Goal: Navigation & Orientation: Find specific page/section

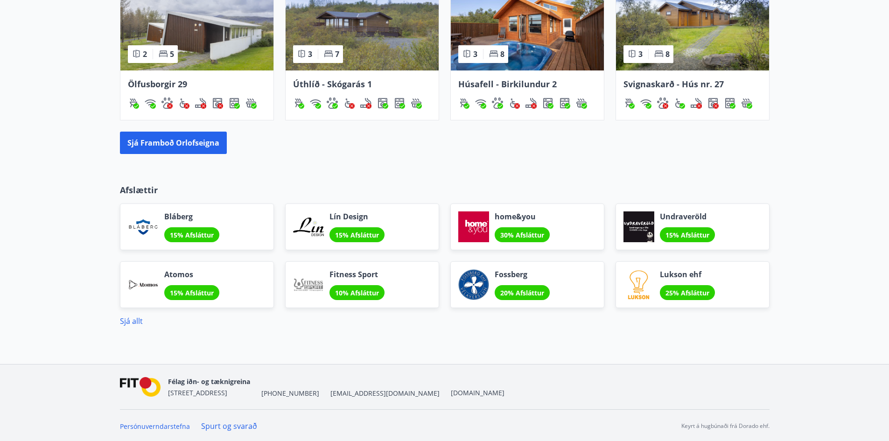
scroll to position [756, 0]
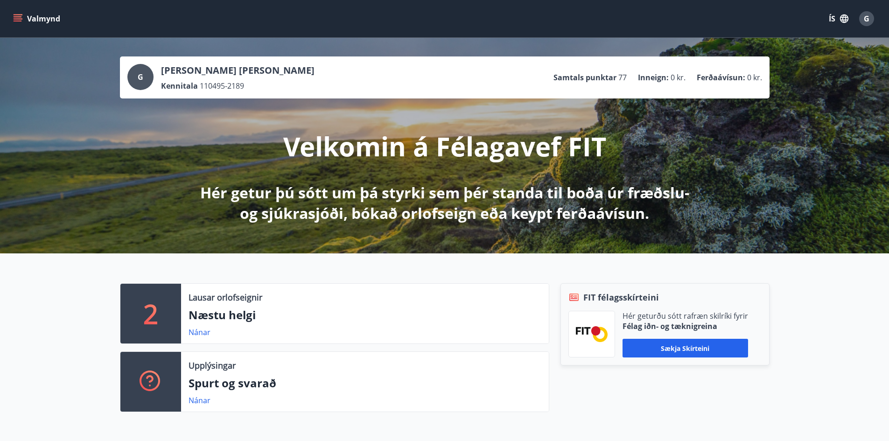
click at [25, 22] on button "Valmynd" at bounding box center [37, 18] width 53 height 17
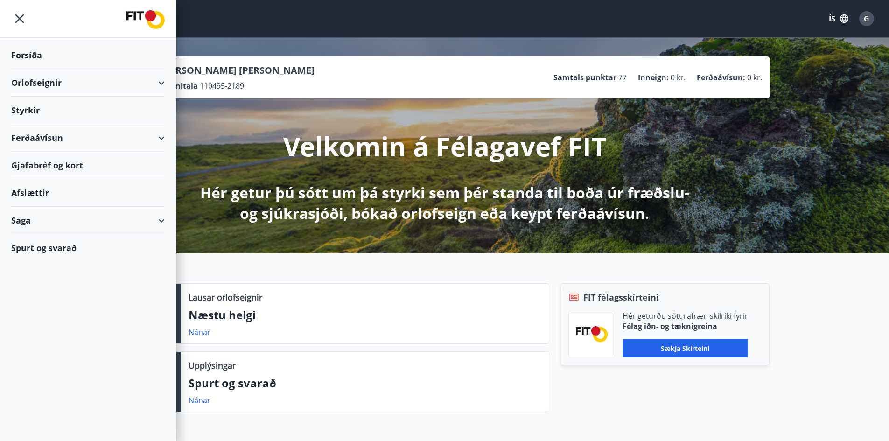
click at [546, 316] on div "Lausar orlofseignir Næstu helgi Nánar" at bounding box center [365, 314] width 368 height 60
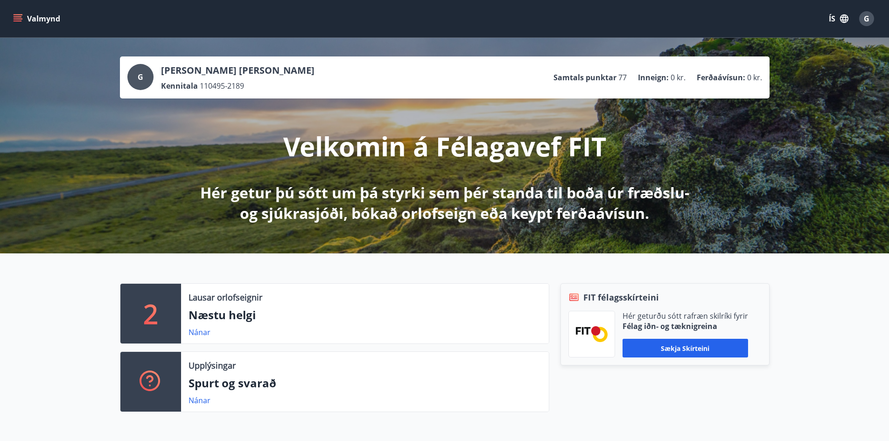
click at [873, 14] on span "G" at bounding box center [866, 18] width 15 height 15
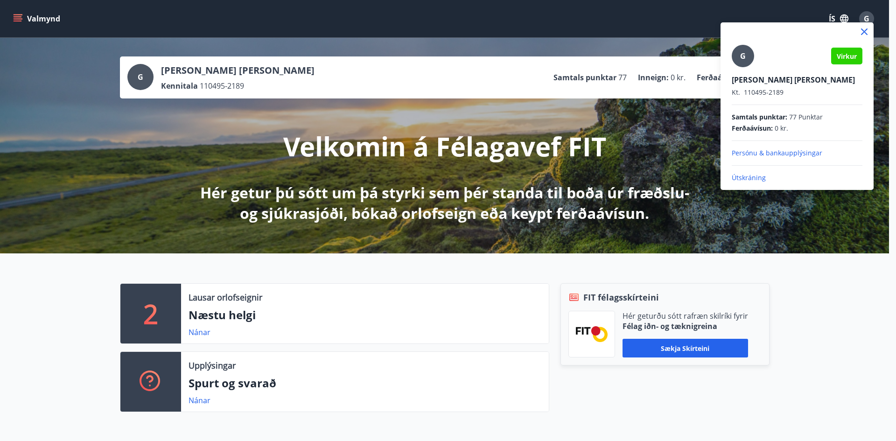
click at [781, 305] on div at bounding box center [448, 220] width 896 height 441
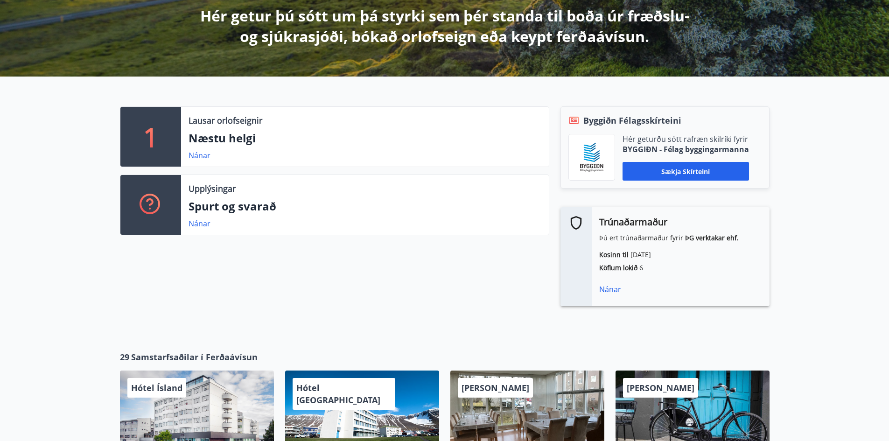
scroll to position [187, 0]
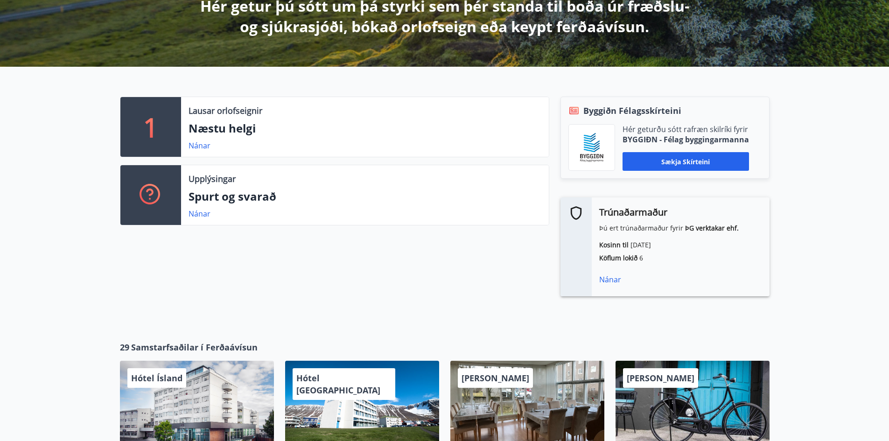
click at [613, 275] on div "Nánar" at bounding box center [680, 279] width 163 height 11
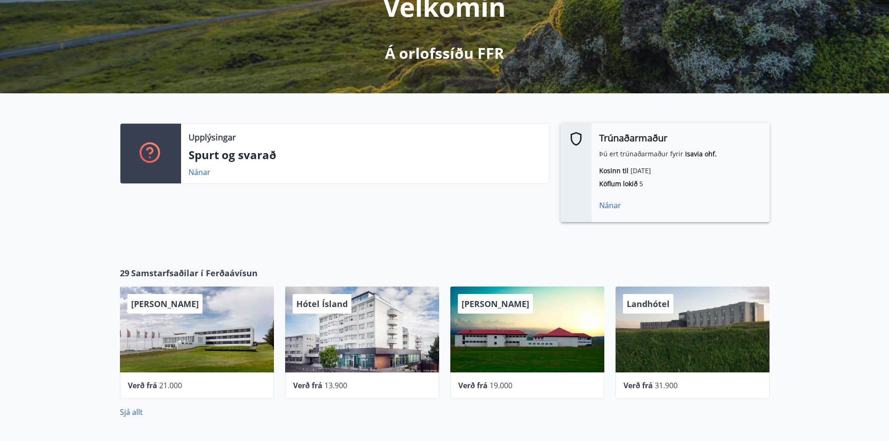
scroll to position [140, 0]
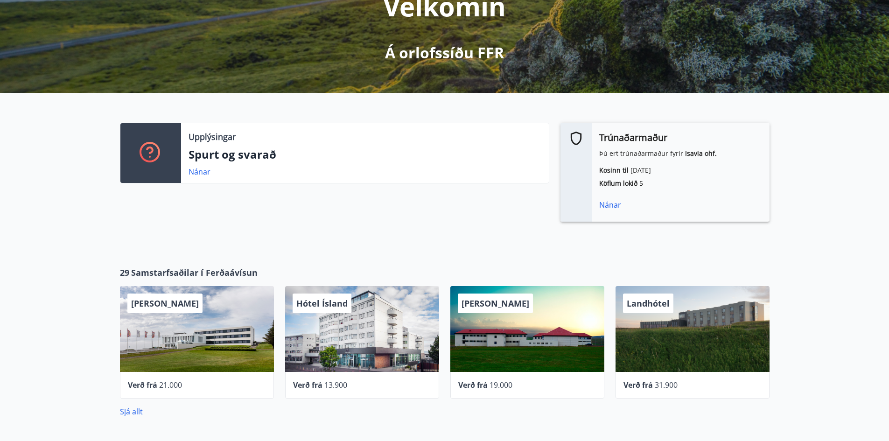
drag, startPoint x: 628, startPoint y: 163, endPoint x: 667, endPoint y: 171, distance: 39.6
click at [660, 162] on div "Trúnaðarmaður Þú ert trúnaðarmaður fyrir [PERSON_NAME]. Kosinn til [DATE] Köflu…" at bounding box center [681, 172] width 178 height 99
click at [650, 181] on p "Köflum lokið 5" at bounding box center [680, 183] width 163 height 9
click at [606, 200] on div "Nánar" at bounding box center [680, 204] width 163 height 11
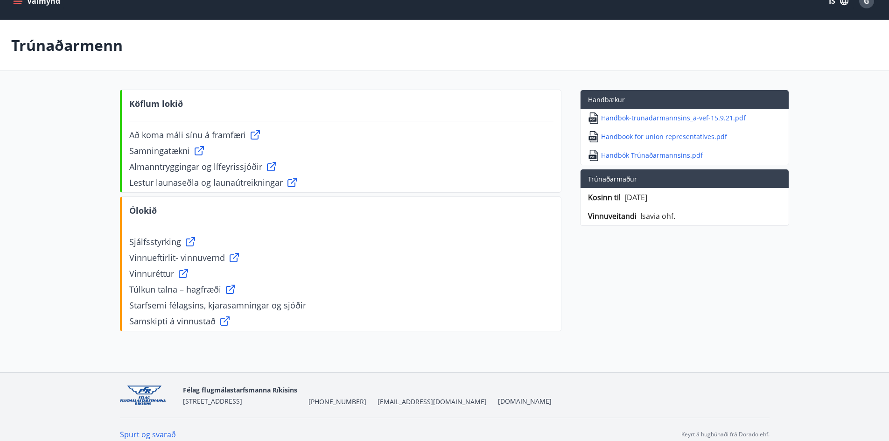
scroll to position [28, 0]
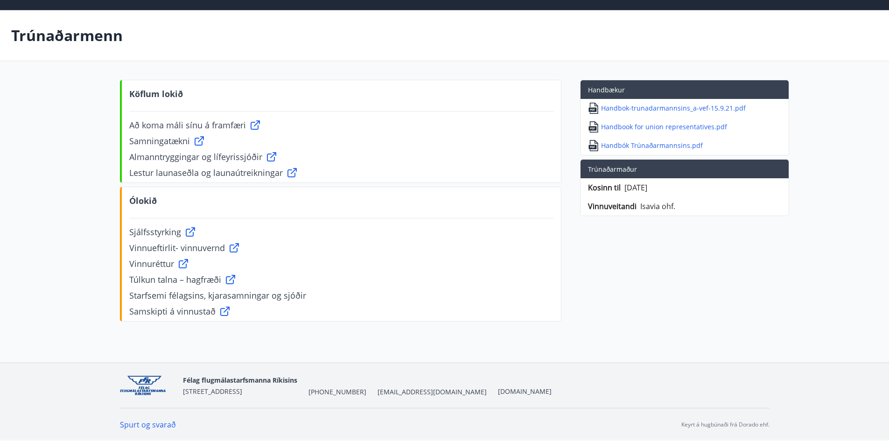
click at [476, 122] on div "Að koma máli sínu á framfæri" at bounding box center [341, 125] width 425 height 12
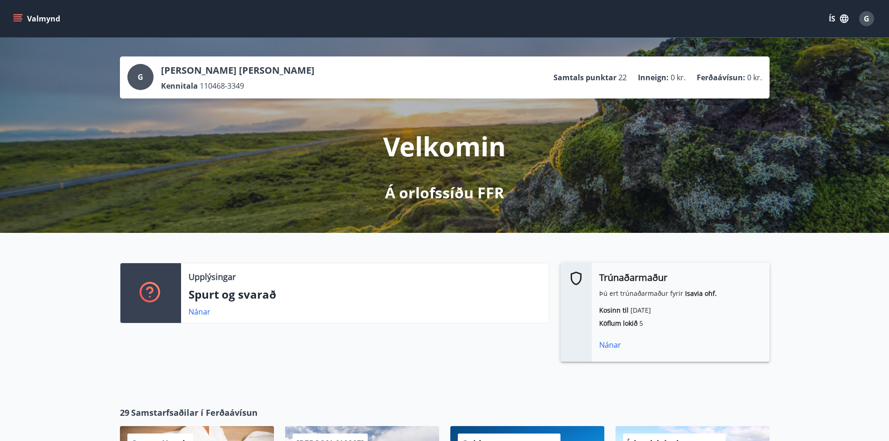
click at [12, 14] on button "Valmynd" at bounding box center [37, 18] width 53 height 17
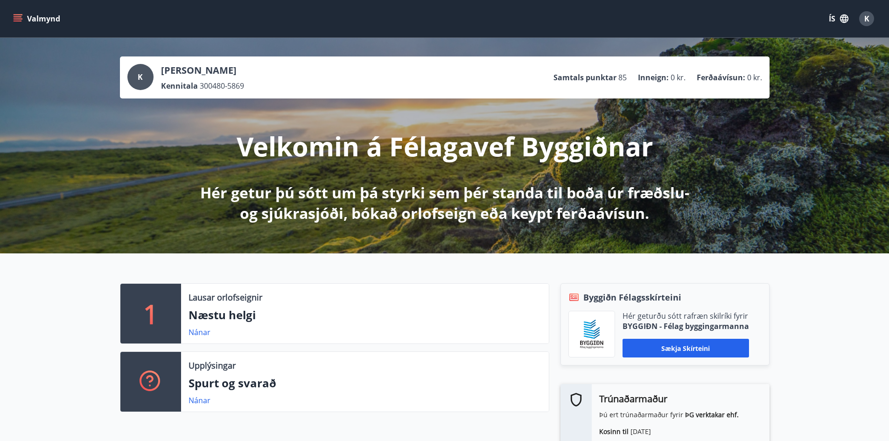
click at [24, 16] on button "Valmynd" at bounding box center [37, 18] width 53 height 17
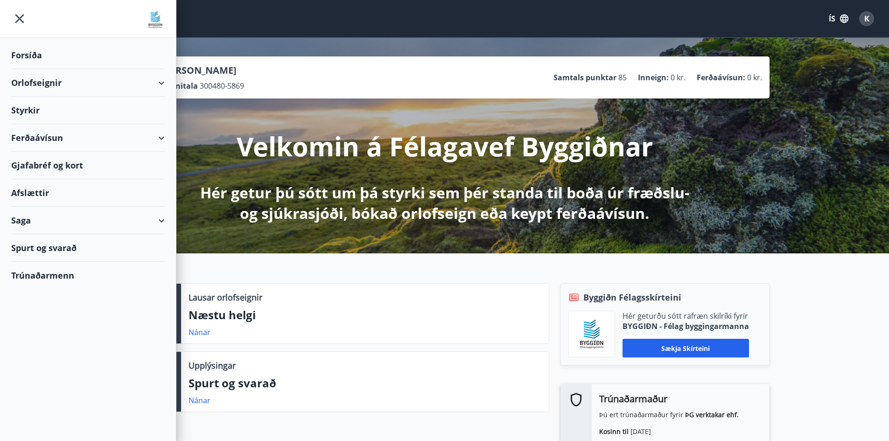
click at [42, 114] on div "Styrkir" at bounding box center [88, 111] width 154 height 28
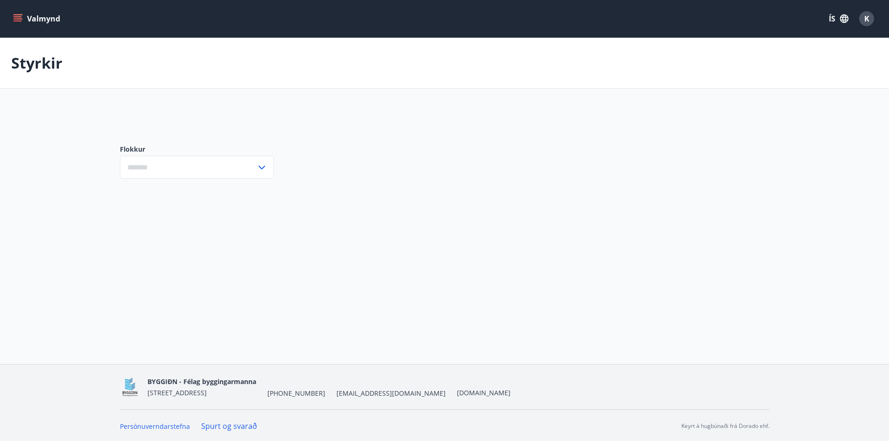
type input "***"
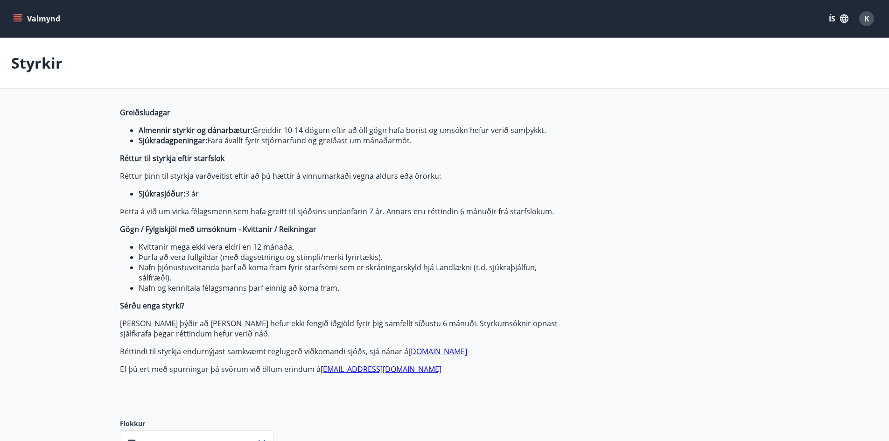
click at [21, 20] on icon "menu" at bounding box center [17, 18] width 9 height 9
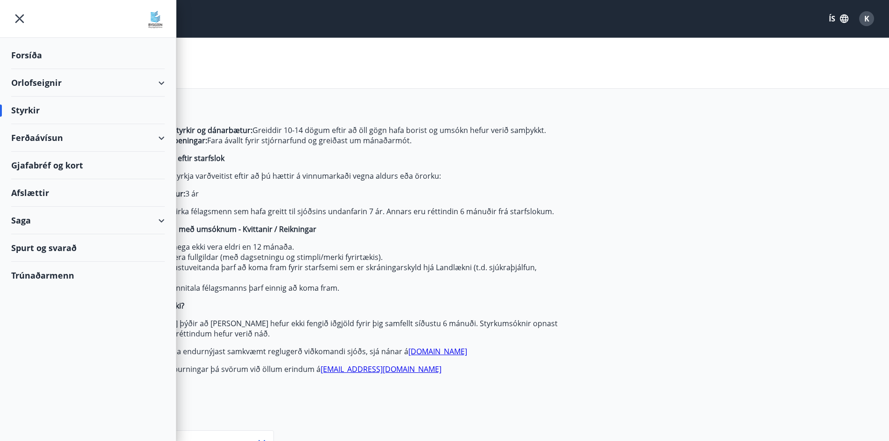
click at [40, 189] on div "Afslættir" at bounding box center [88, 193] width 154 height 28
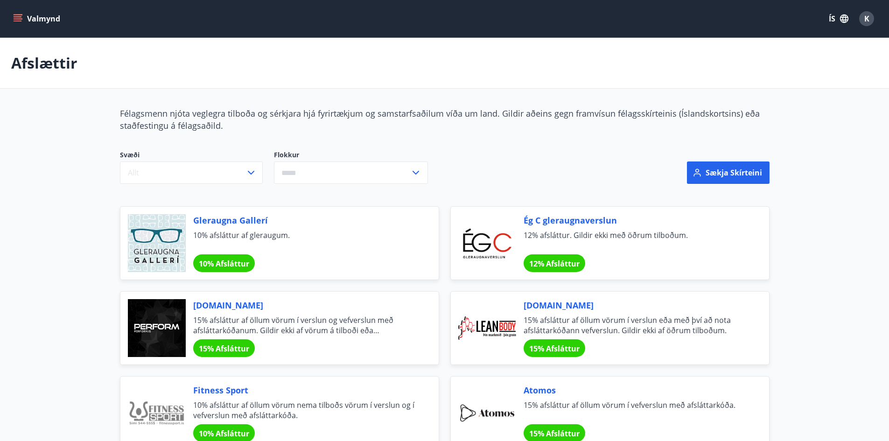
click at [23, 11] on button "Valmynd" at bounding box center [37, 18] width 53 height 17
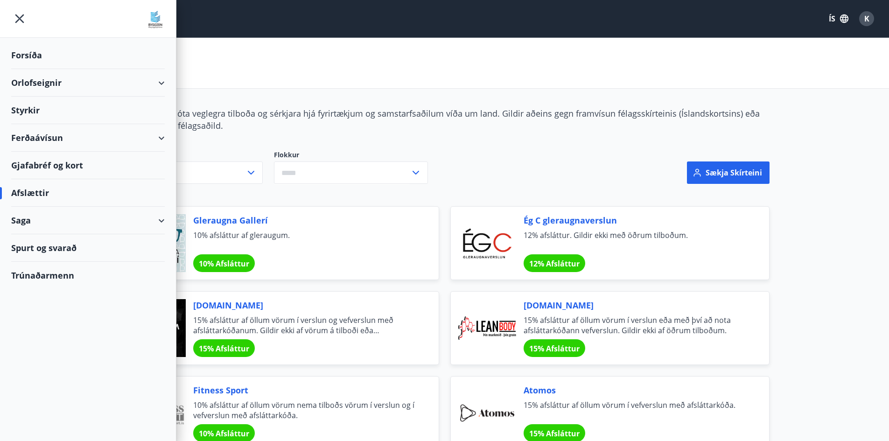
click at [60, 137] on div "Ferðaávísun" at bounding box center [88, 138] width 154 height 28
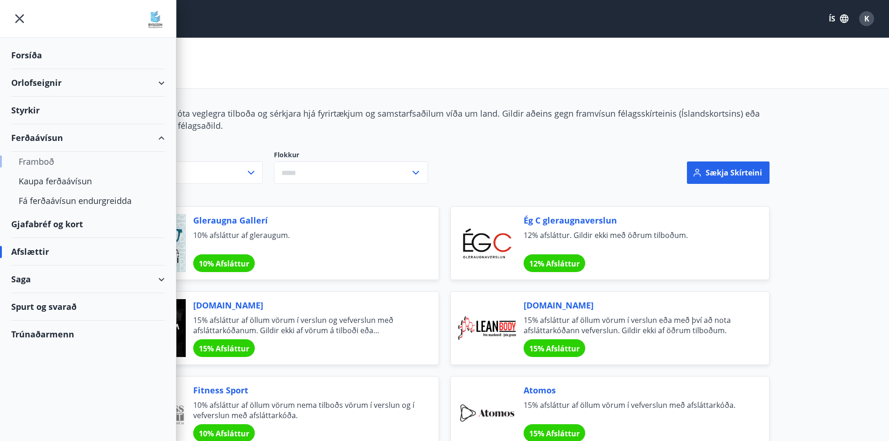
click at [50, 161] on div "Framboð" at bounding box center [88, 162] width 139 height 20
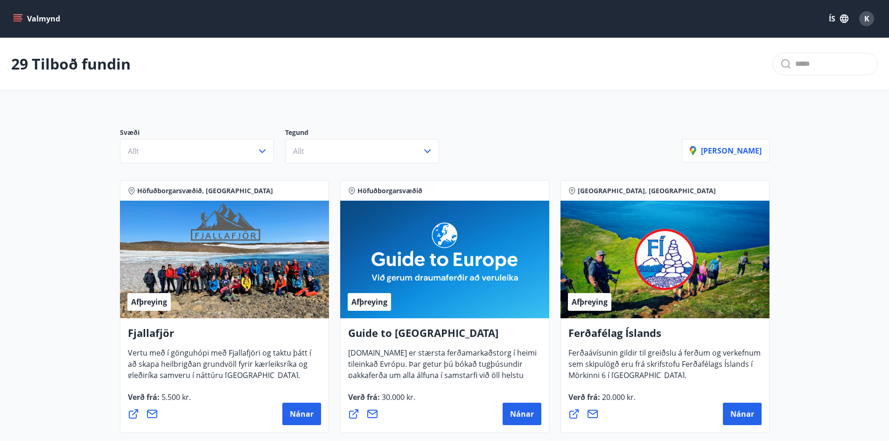
click at [22, 17] on button "Valmynd" at bounding box center [37, 18] width 53 height 17
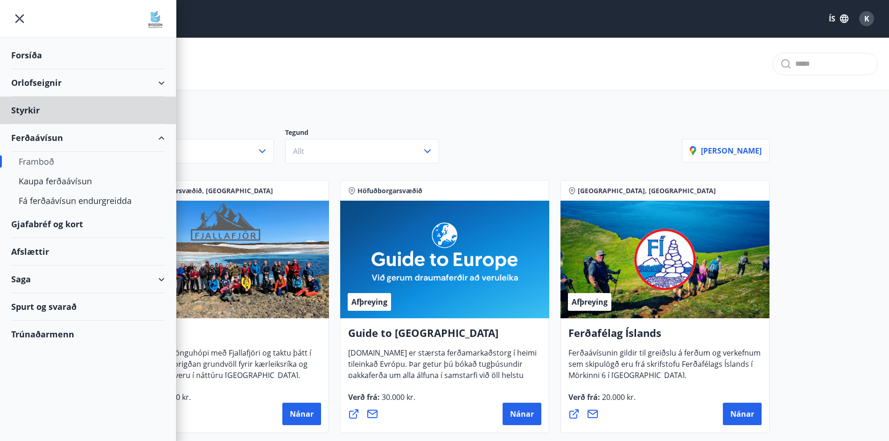
click at [28, 54] on div "Forsíða" at bounding box center [88, 56] width 154 height 28
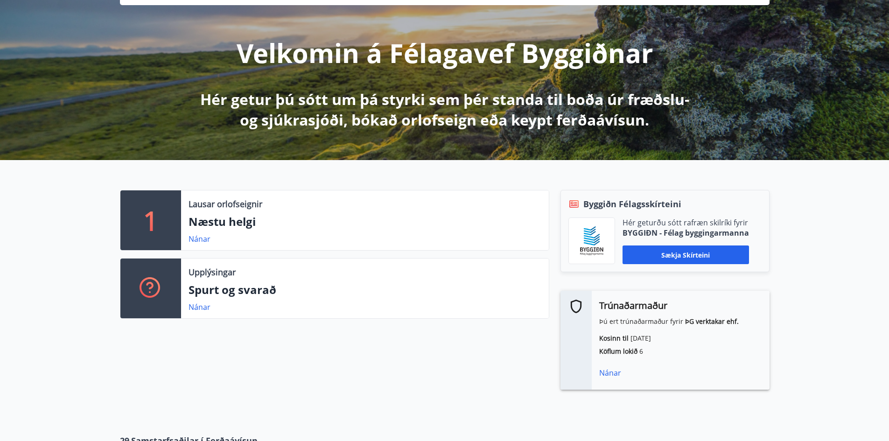
scroll to position [47, 0]
